Goal: Information Seeking & Learning: Check status

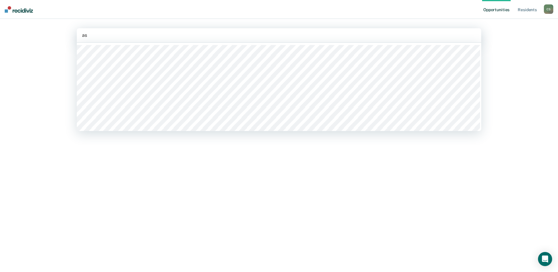
type input "ash"
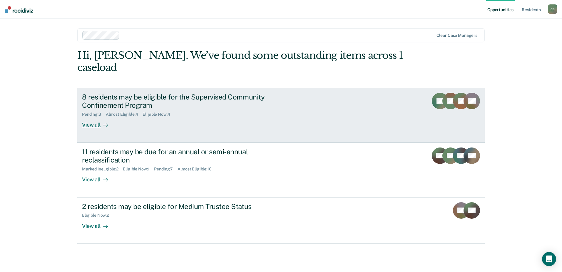
click at [95, 117] on div "View all" at bounding box center [98, 122] width 33 height 11
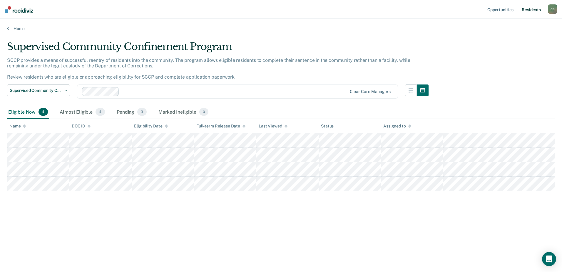
click at [527, 9] on link "Resident s" at bounding box center [531, 9] width 21 height 19
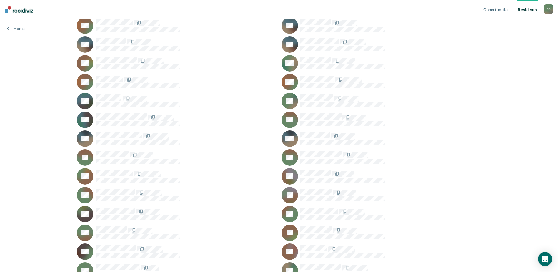
scroll to position [559, 0]
